Goal: Task Accomplishment & Management: Complete application form

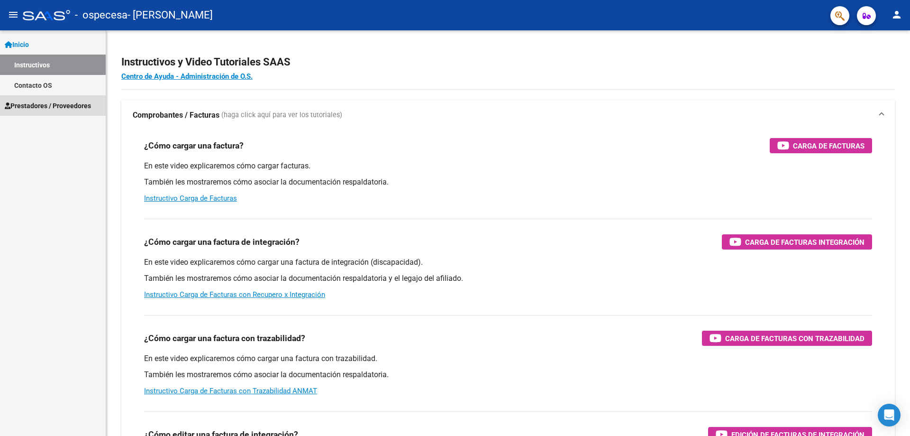
click at [28, 110] on span "Prestadores / Proveedores" at bounding box center [48, 106] width 86 height 10
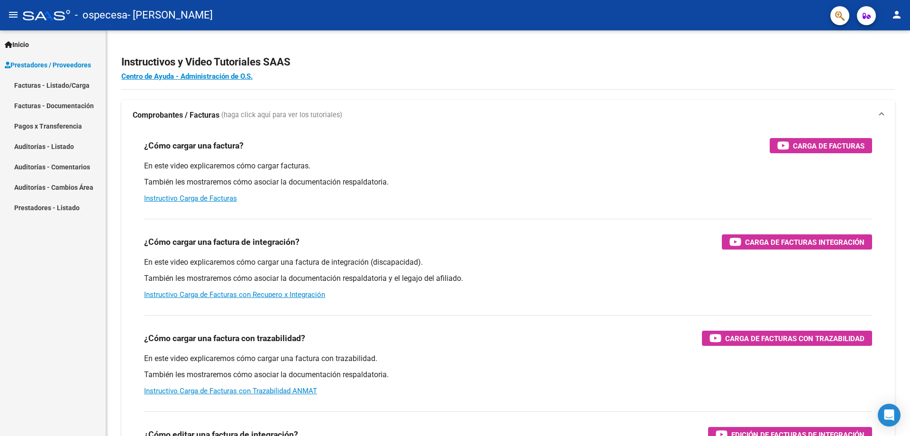
click at [48, 92] on link "Facturas - Listado/Carga" at bounding box center [53, 85] width 106 height 20
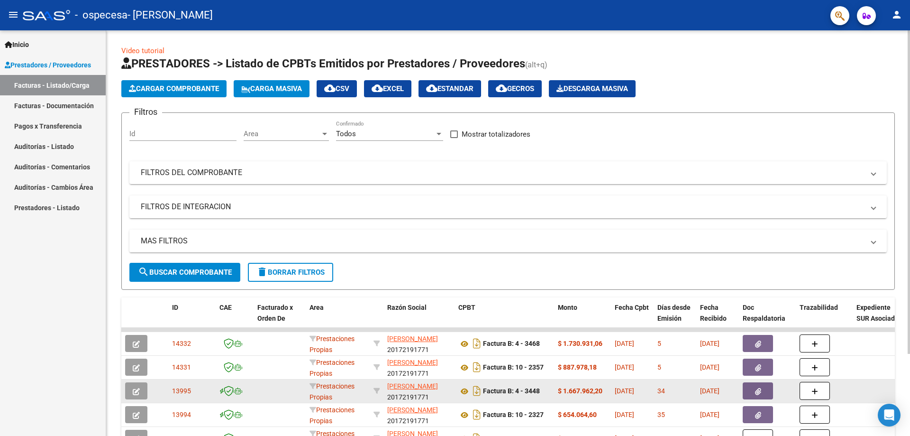
scroll to position [95, 0]
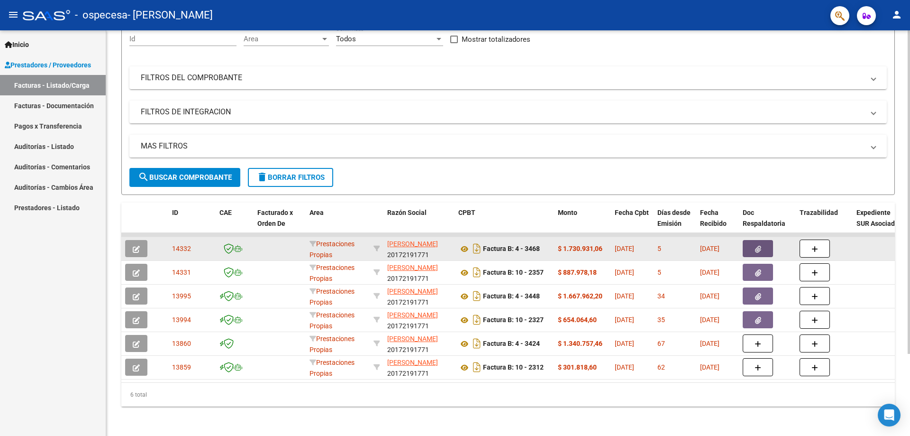
click at [756, 243] on button "button" at bounding box center [758, 248] width 30 height 17
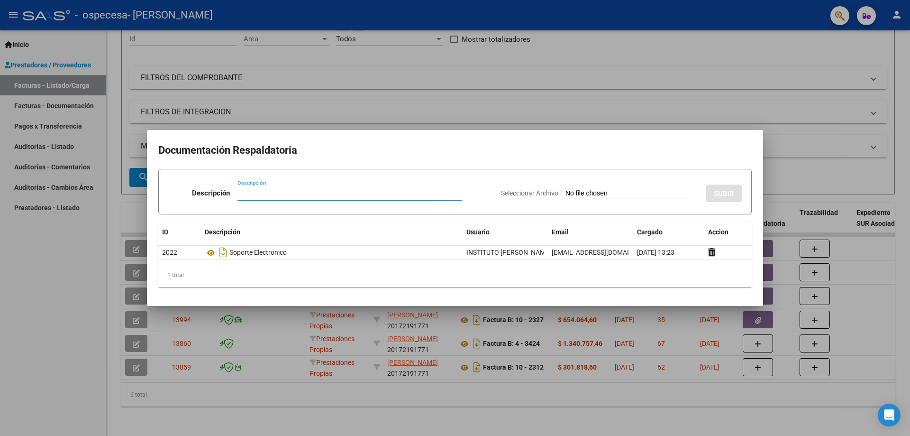
click at [319, 186] on div "Descripción" at bounding box center [350, 193] width 224 height 14
click at [324, 196] on input "Descripción" at bounding box center [350, 193] width 224 height 9
type input "SCAN ORDENES MEDICAS 08 2025"
click at [616, 192] on input "Seleccionar Archivo" at bounding box center [629, 193] width 126 height 9
type input "C:\fakepath\CERAMISTAS EXENTO SCANNER.pdf"
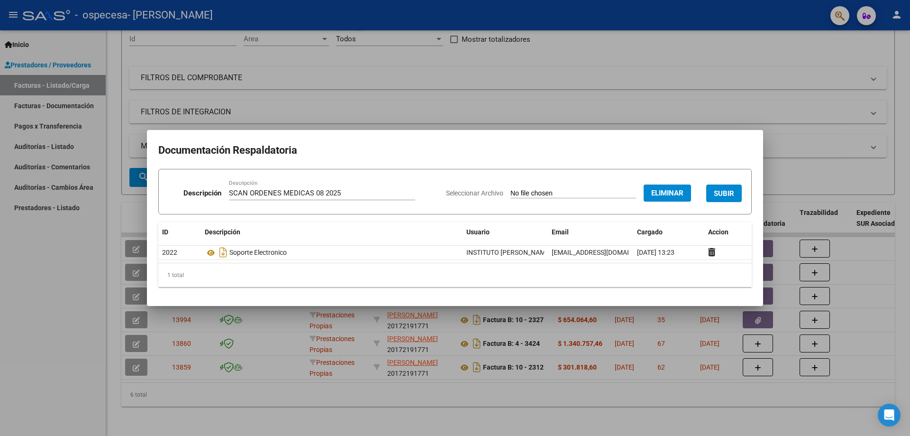
click at [716, 194] on span "SUBIR" at bounding box center [724, 193] width 20 height 9
